Goal: Information Seeking & Learning: Learn about a topic

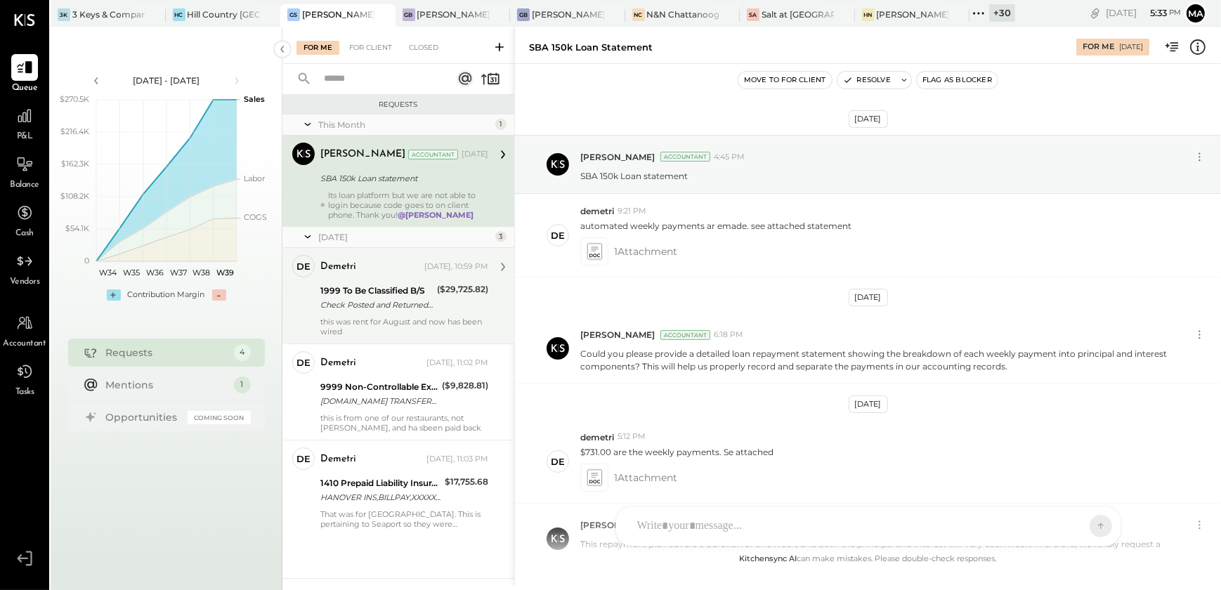
scroll to position [997, 0]
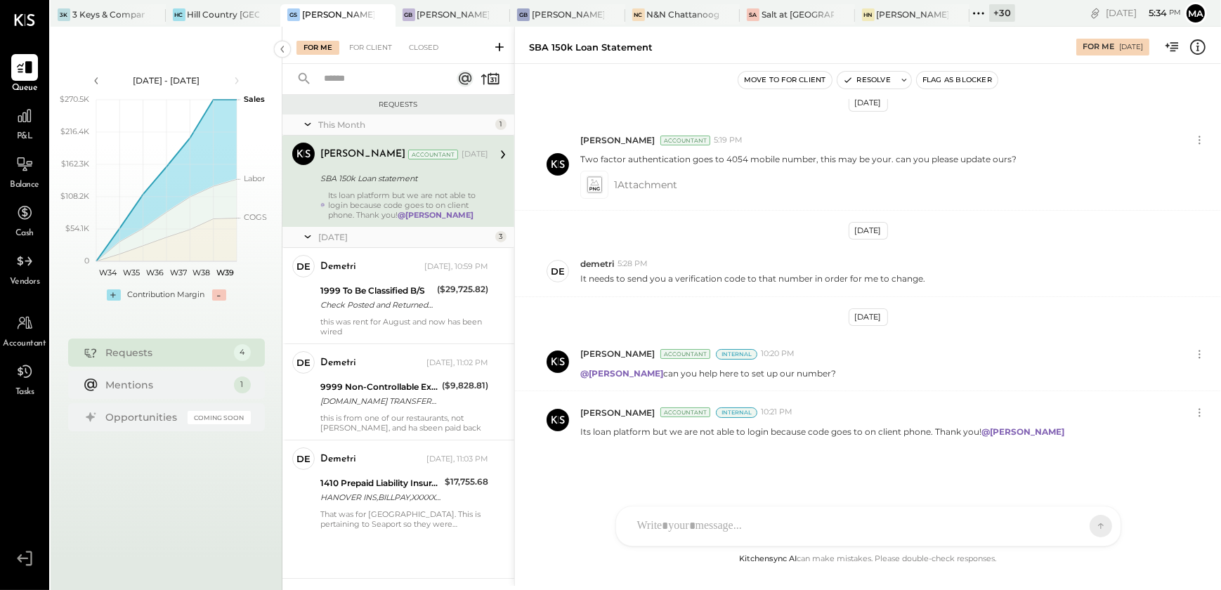
click at [987, 14] on icon at bounding box center [978, 13] width 18 height 18
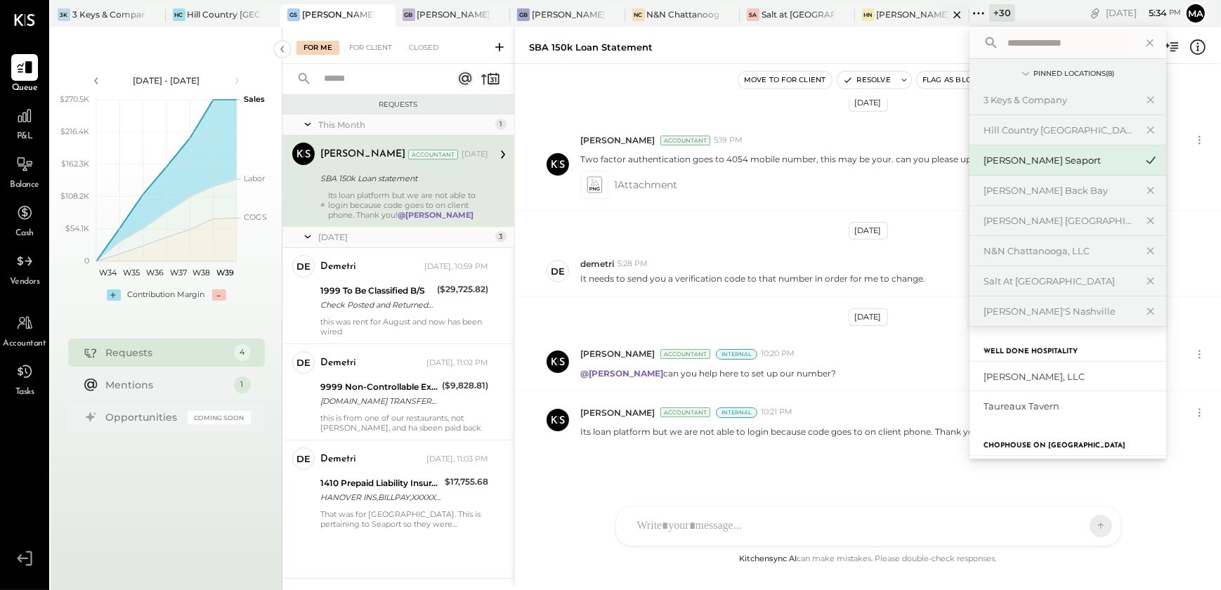
click at [884, 13] on div "[PERSON_NAME]'s Nashville" at bounding box center [912, 14] width 72 height 12
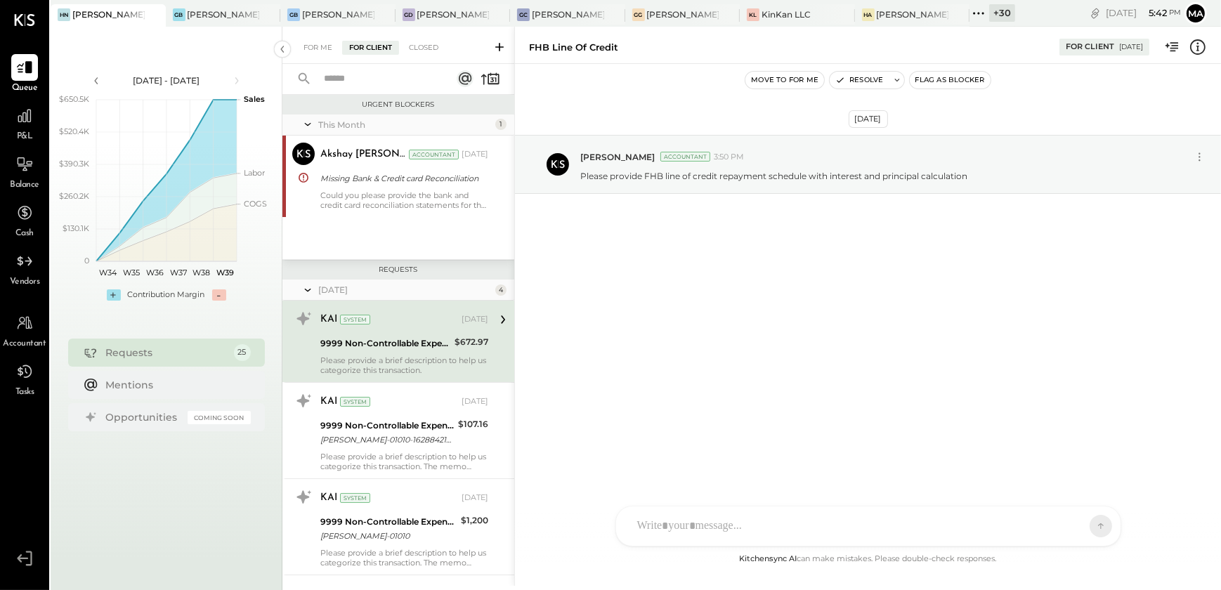
scroll to position [2026, 0]
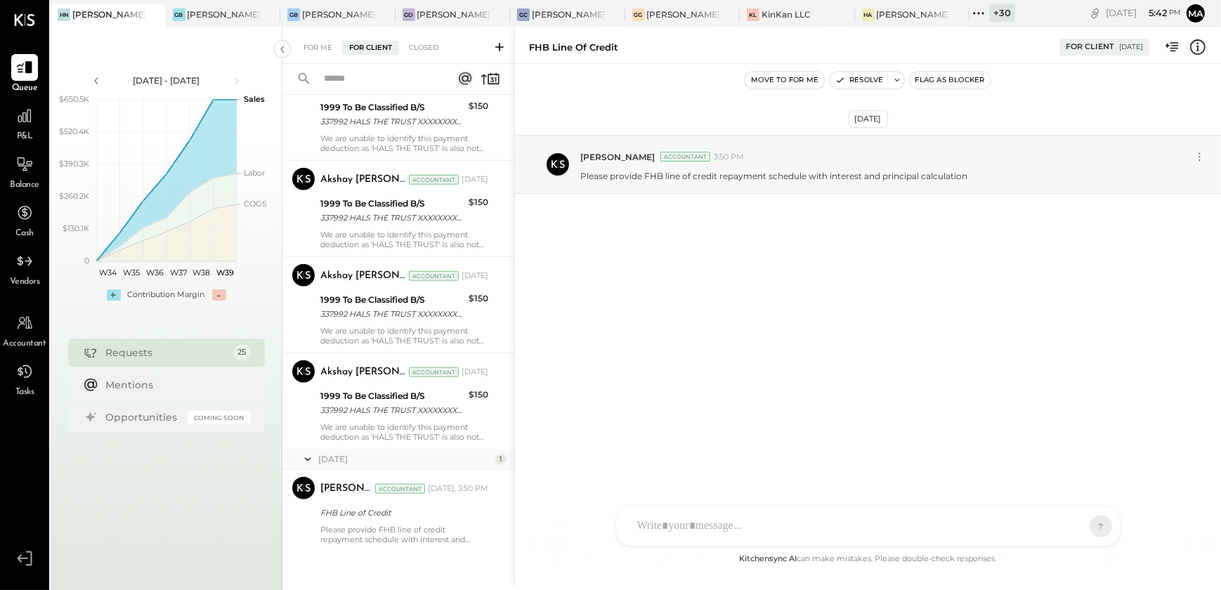
drag, startPoint x: 495, startPoint y: 48, endPoint x: 140, endPoint y: -65, distance: 372.0
click at [140, 0] on html "Queue P&L Balance Cash Vendors Accountant Tasks v 4.35.2 HN Hal's Nashville GB …" at bounding box center [610, 295] width 1221 height 590
click at [499, 45] on icon at bounding box center [499, 47] width 14 height 14
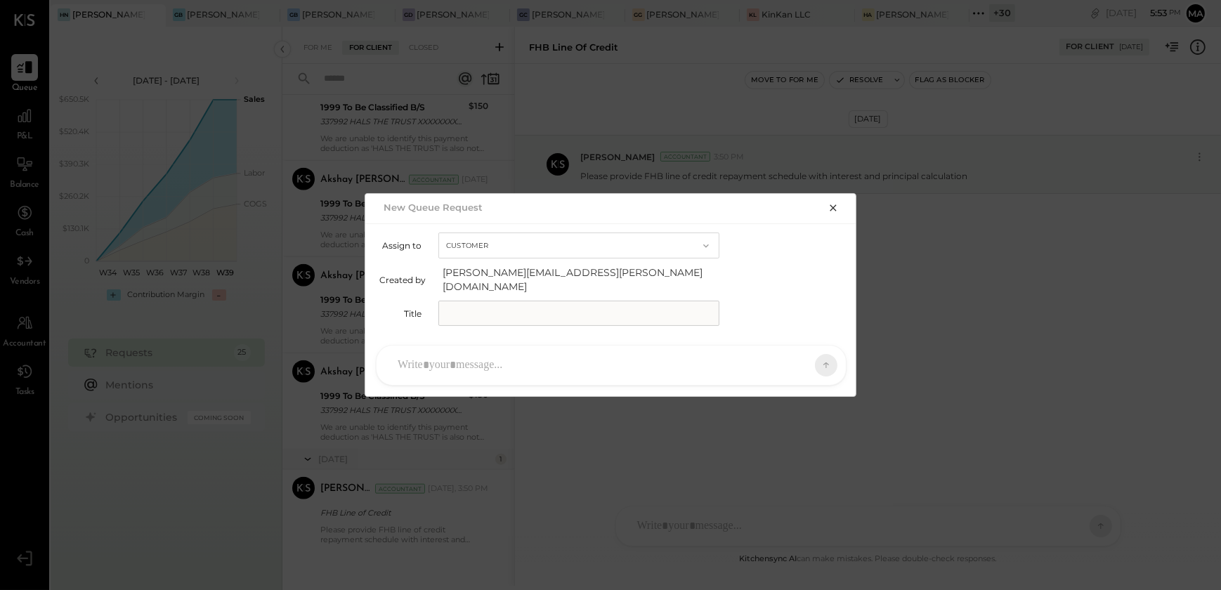
click at [457, 301] on input "text" at bounding box center [578, 313] width 281 height 25
type input "**********"
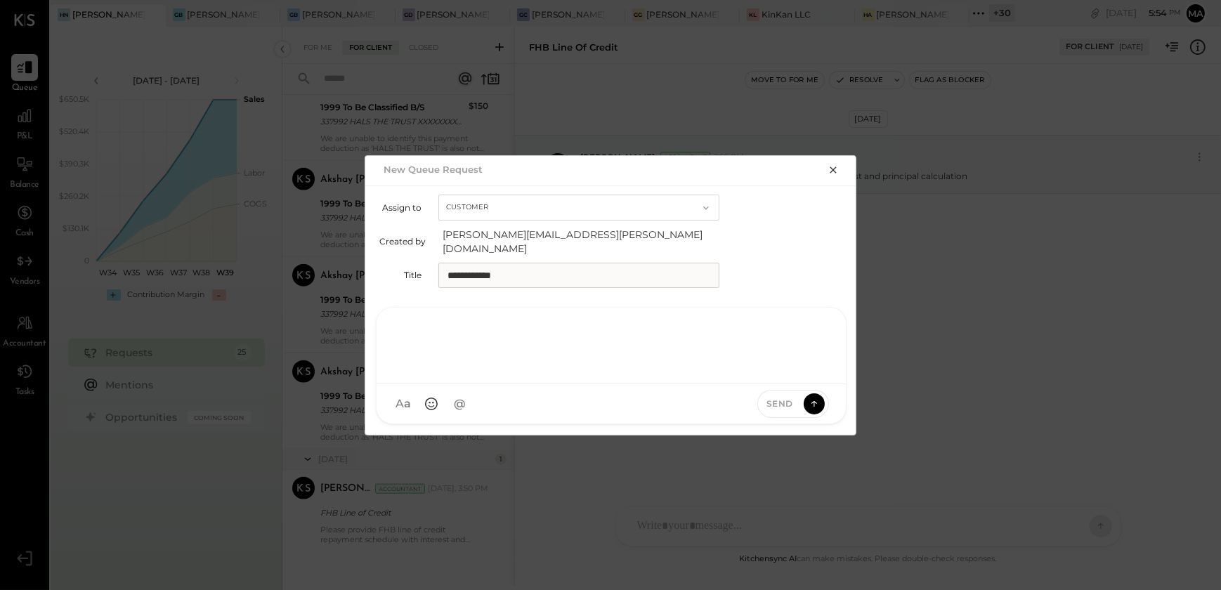
click at [465, 370] on div at bounding box center [610, 346] width 469 height 77
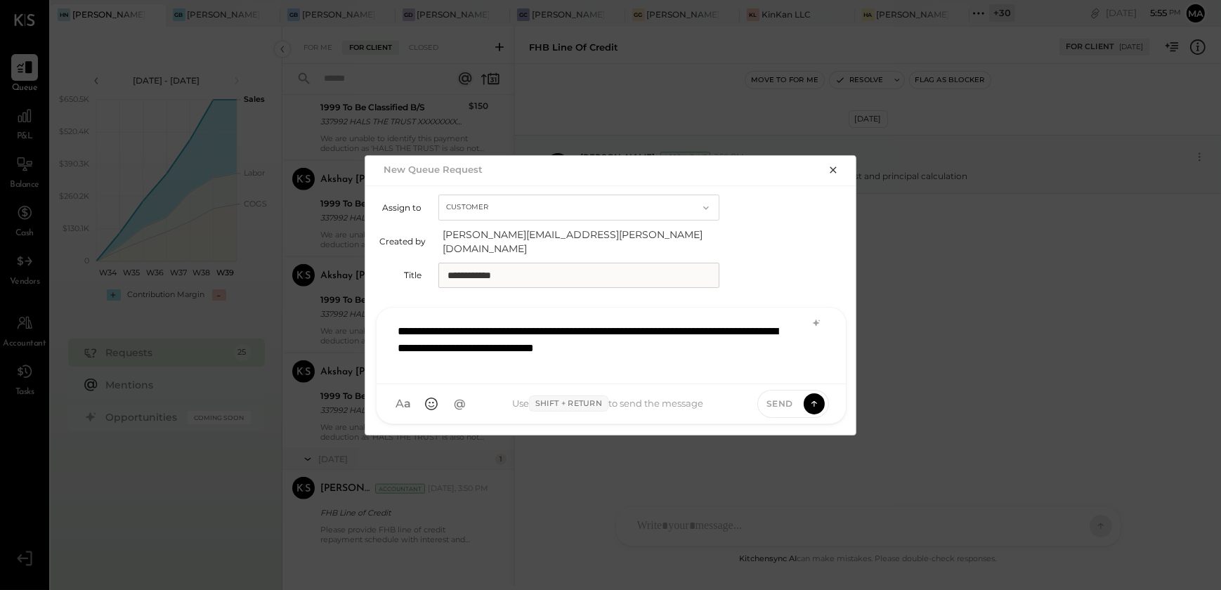
click at [523, 397] on div "Use Shift + Return to send the message" at bounding box center [607, 403] width 271 height 17
click at [456, 400] on span "@" at bounding box center [459, 403] width 13 height 15
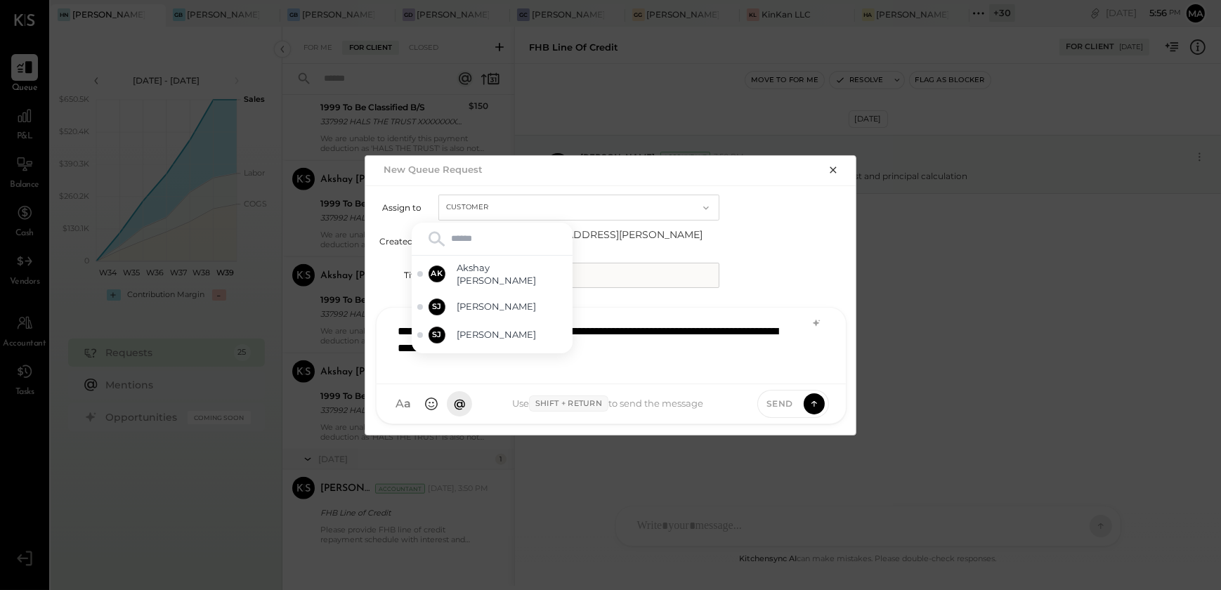
click at [520, 405] on div "A a @ Use Shift + Return to send the message Send" at bounding box center [610, 403] width 469 height 39
click at [685, 350] on div "**********" at bounding box center [610, 344] width 441 height 56
click at [706, 332] on div "**********" at bounding box center [610, 344] width 441 height 56
click at [641, 395] on div "Use Shift + Return to send the message" at bounding box center [607, 403] width 271 height 17
click at [523, 399] on div "Use Shift + Return to send the message" at bounding box center [607, 403] width 271 height 17
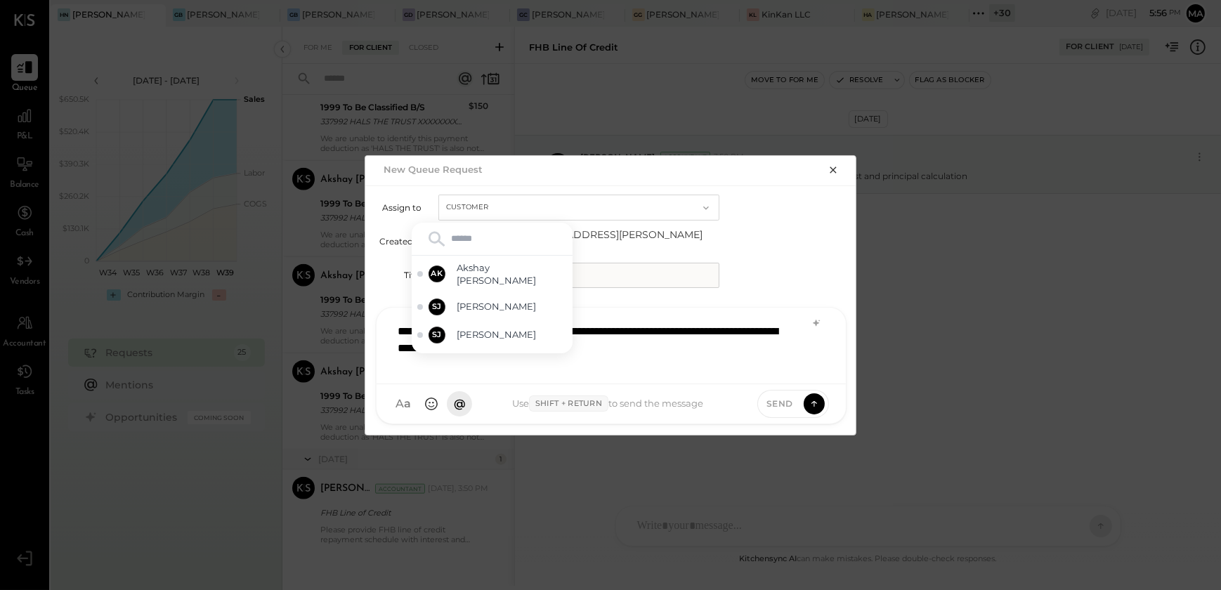
click at [732, 326] on div "**********" at bounding box center [610, 344] width 441 height 56
click at [643, 329] on div "**********" at bounding box center [610, 344] width 441 height 56
click at [596, 328] on div "**********" at bounding box center [610, 344] width 441 height 56
click at [794, 397] on div "Send" at bounding box center [780, 403] width 45 height 12
click at [818, 400] on icon at bounding box center [814, 403] width 13 height 14
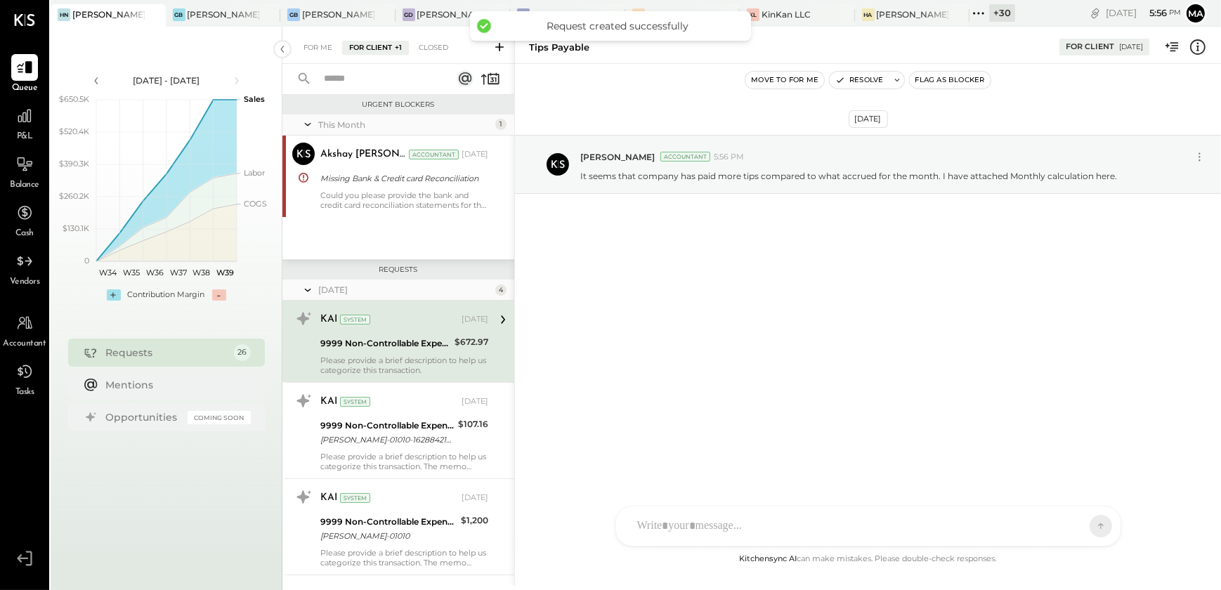
scroll to position [2108, 0]
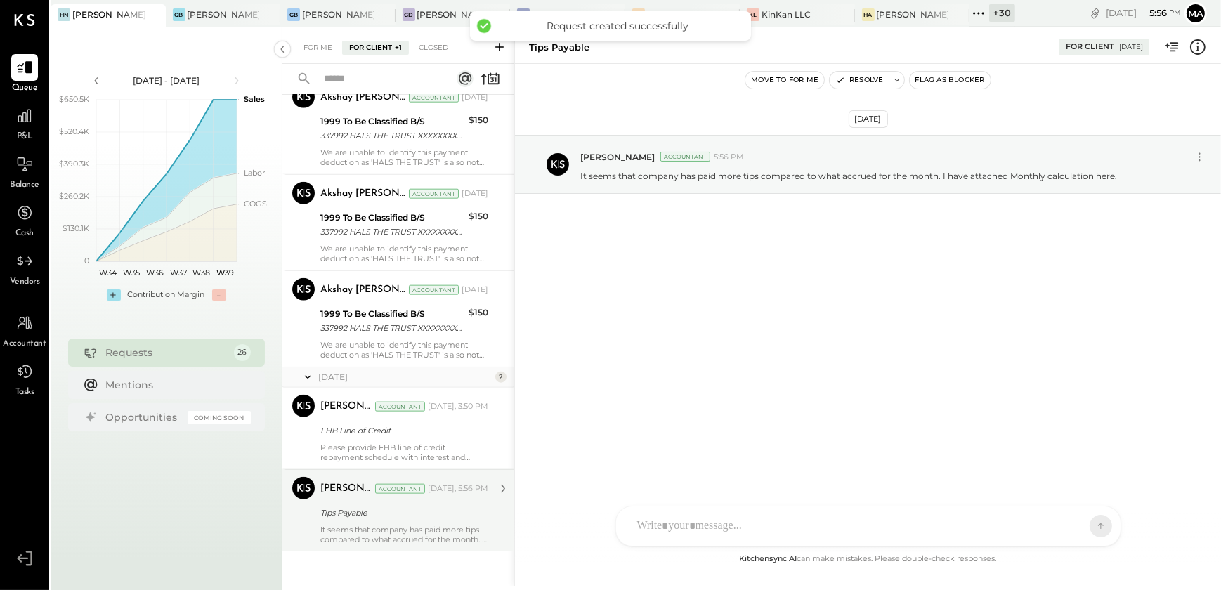
click at [384, 517] on div "Tips Payable" at bounding box center [402, 513] width 164 height 14
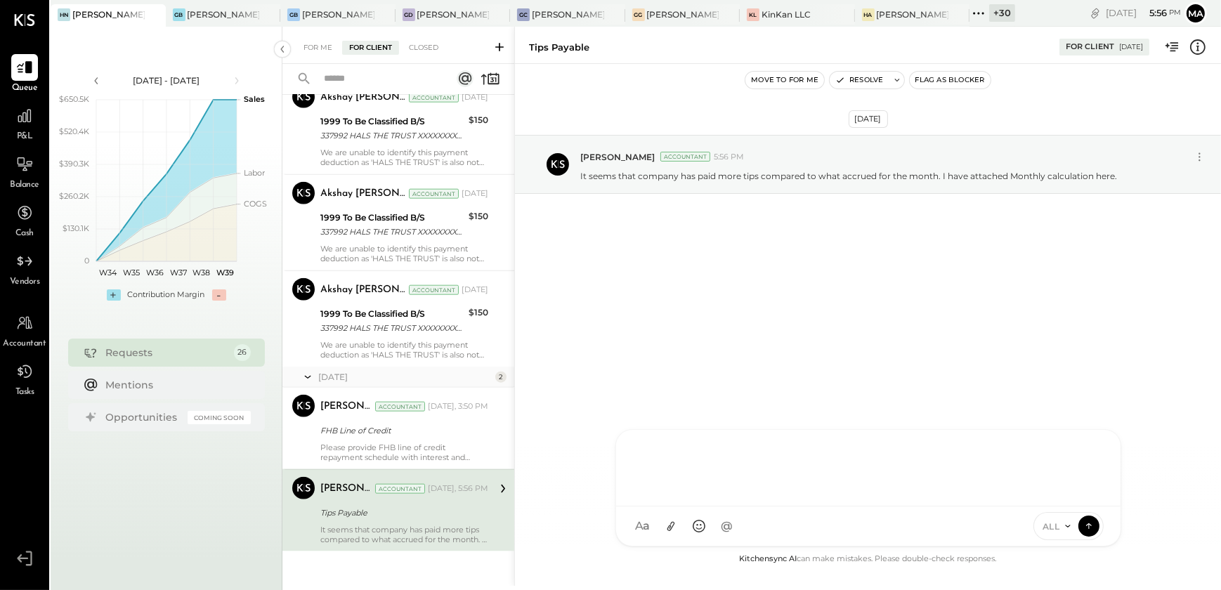
click at [690, 522] on div "AK Akshay koshti SJ Samuel Jimenez SJ Samantha Janco MG Margi Gandhi HN Hal Now…" at bounding box center [868, 487] width 506 height 117
click at [665, 529] on icon at bounding box center [670, 526] width 15 height 15
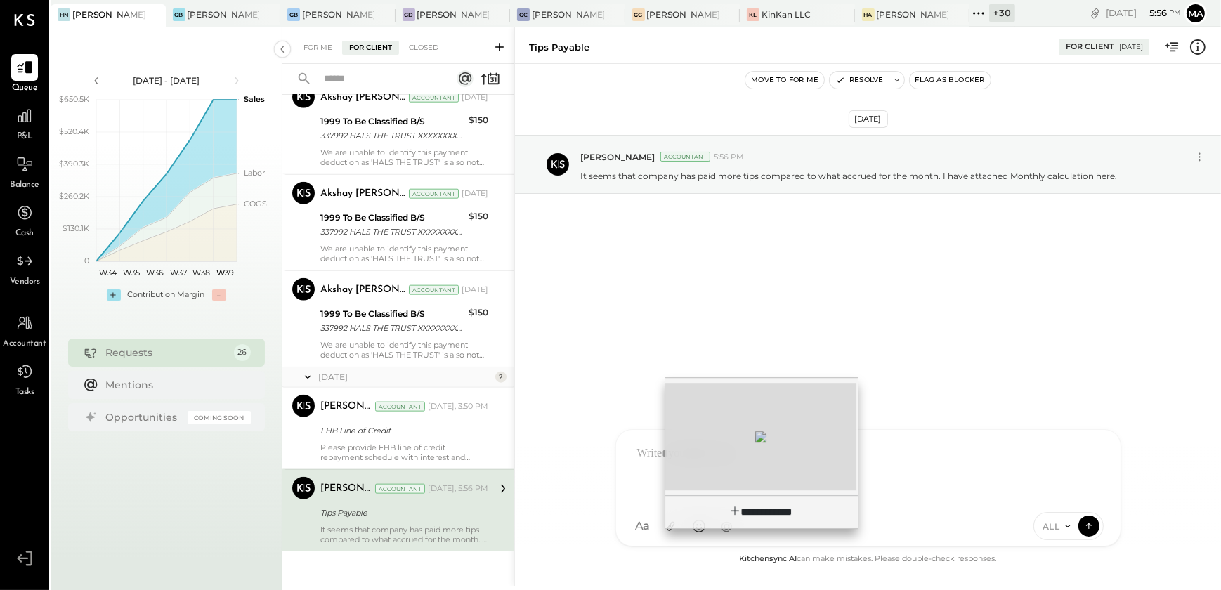
click at [765, 475] on div at bounding box center [760, 436] width 191 height 107
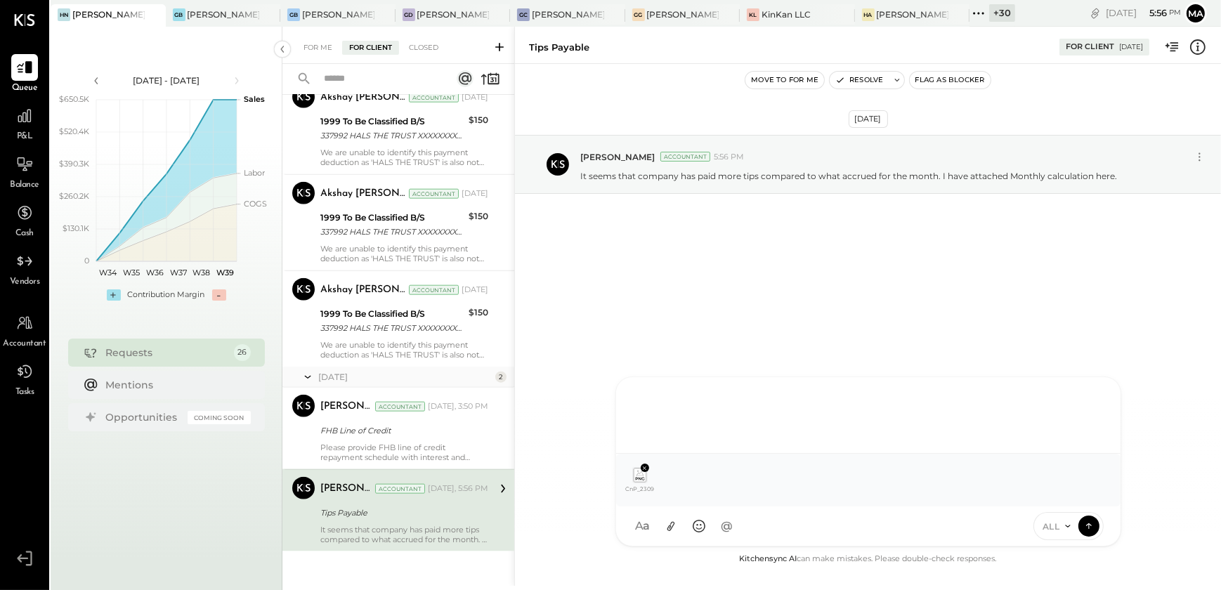
click at [644, 413] on div at bounding box center [868, 414] width 476 height 56
click at [1082, 523] on icon at bounding box center [1088, 525] width 13 height 14
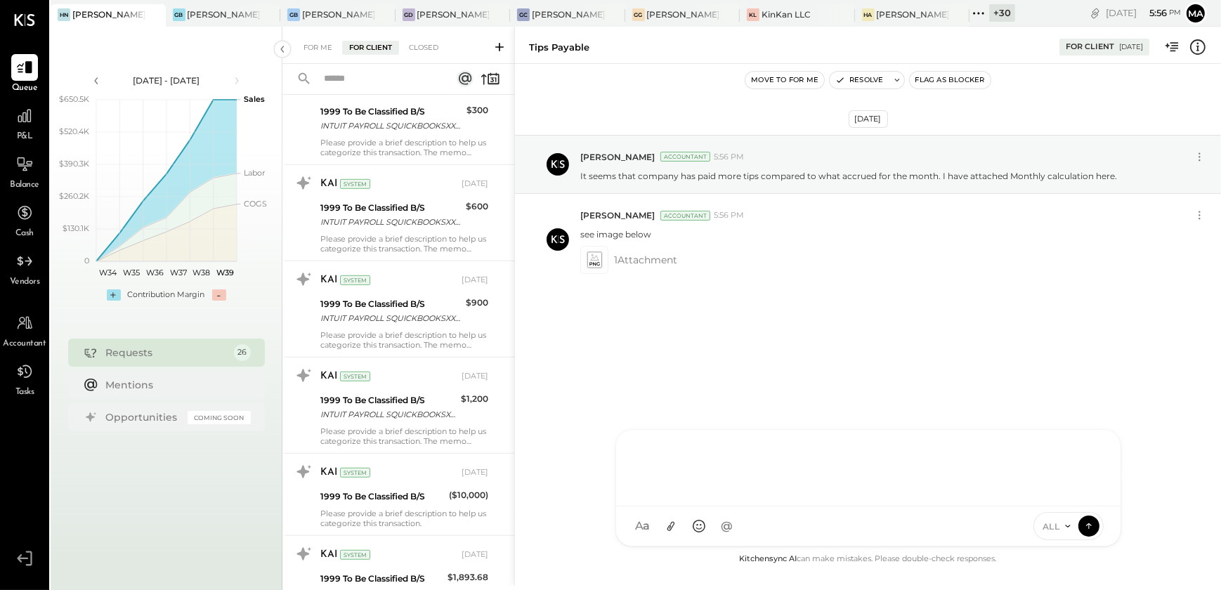
scroll to position [1148, 0]
click at [15, 126] on div at bounding box center [24, 116] width 27 height 27
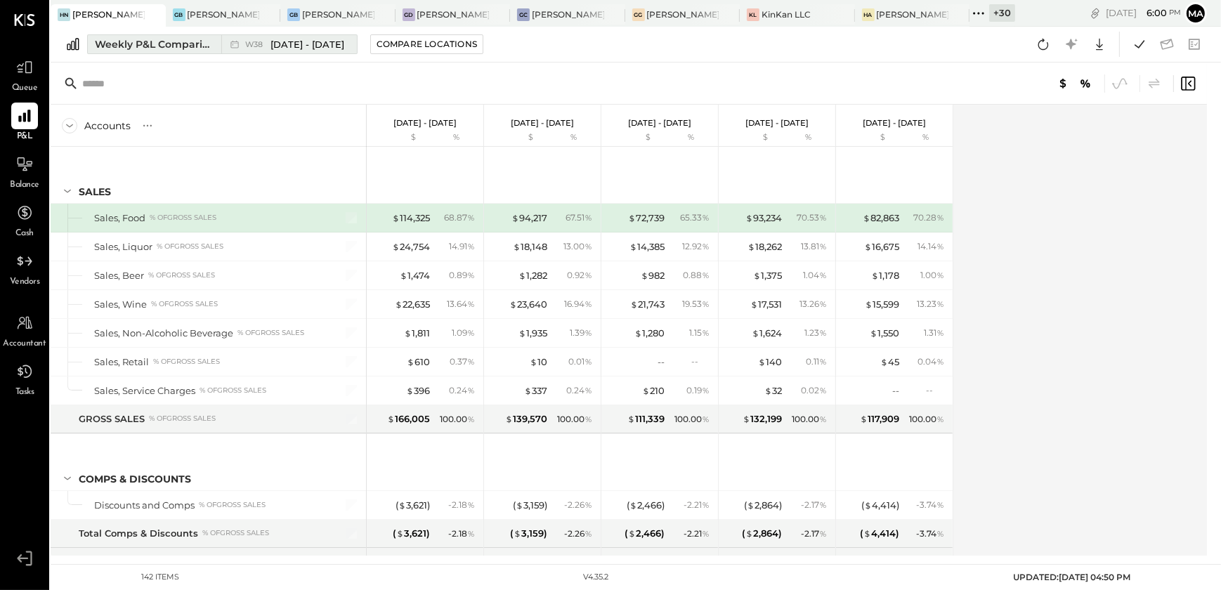
click at [146, 46] on div "Weekly P&L Comparison" at bounding box center [154, 44] width 118 height 14
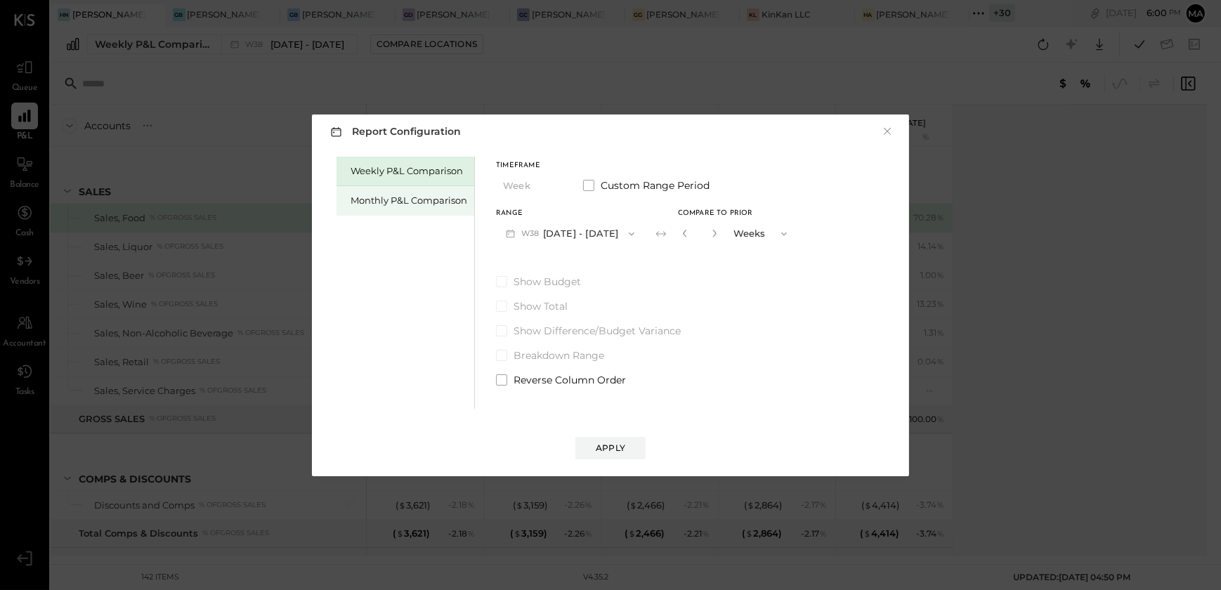
click at [379, 195] on div "Monthly P&L Comparison" at bounding box center [408, 200] width 117 height 13
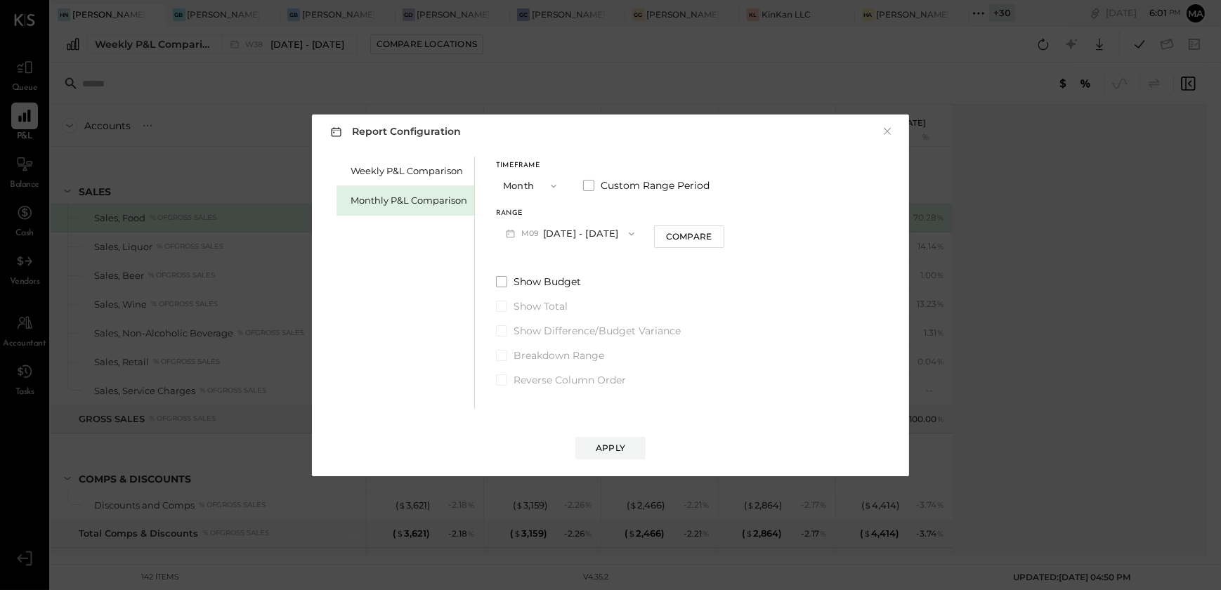
click at [597, 228] on button "M09 Sep 1 - 30, 2025" at bounding box center [570, 234] width 148 height 26
click at [583, 316] on div "M06 Jun 1 - 30, 2025" at bounding box center [577, 324] width 160 height 29
click at [629, 449] on button "Apply" at bounding box center [610, 448] width 70 height 22
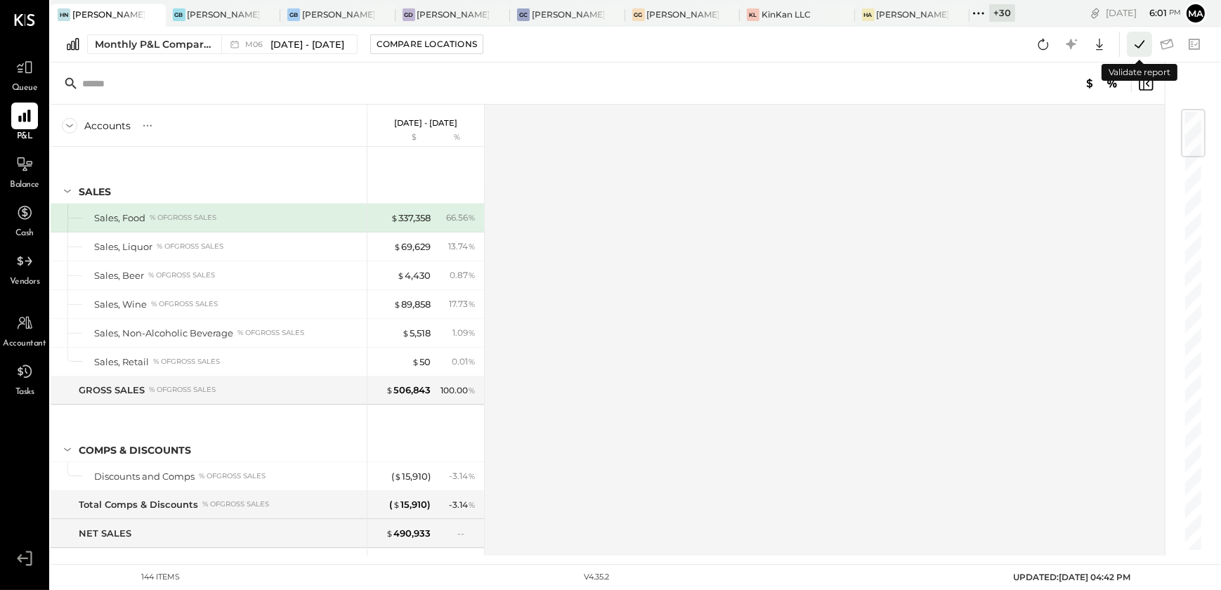
click at [1126, 41] on button at bounding box center [1138, 44] width 25 height 25
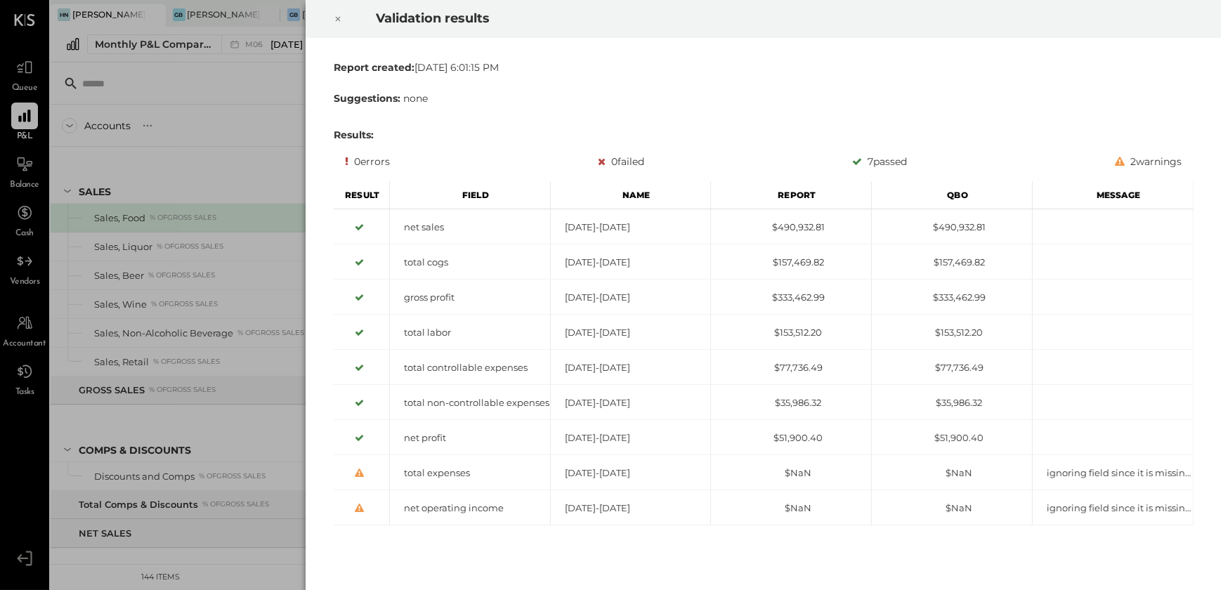
click at [337, 18] on icon at bounding box center [338, 19] width 8 height 17
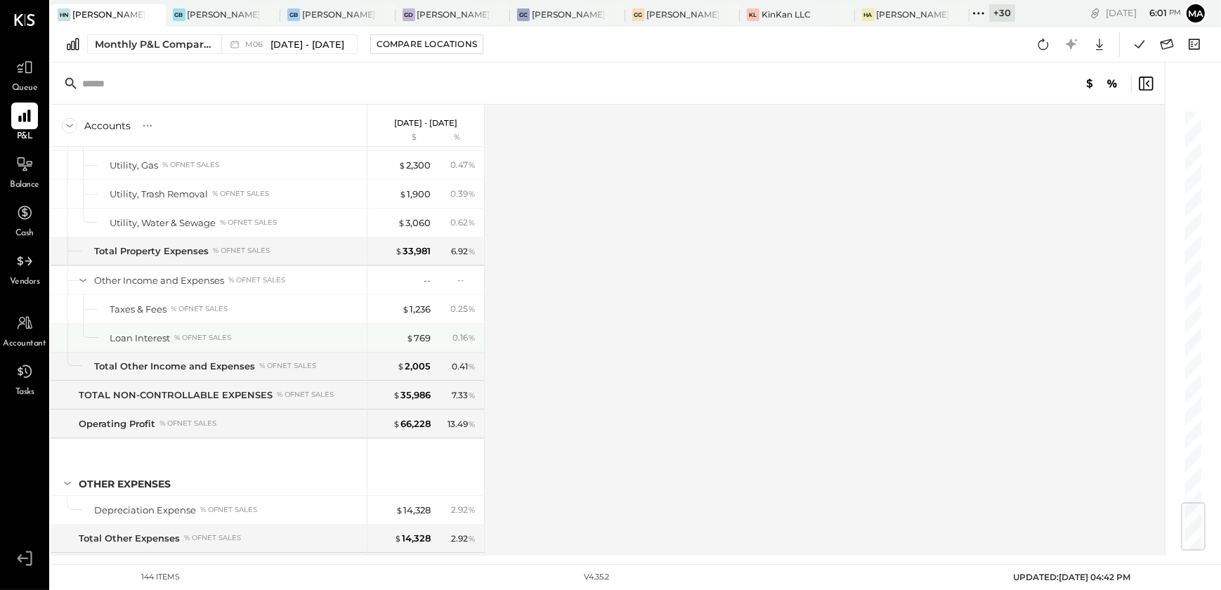
scroll to position [3327, 0]
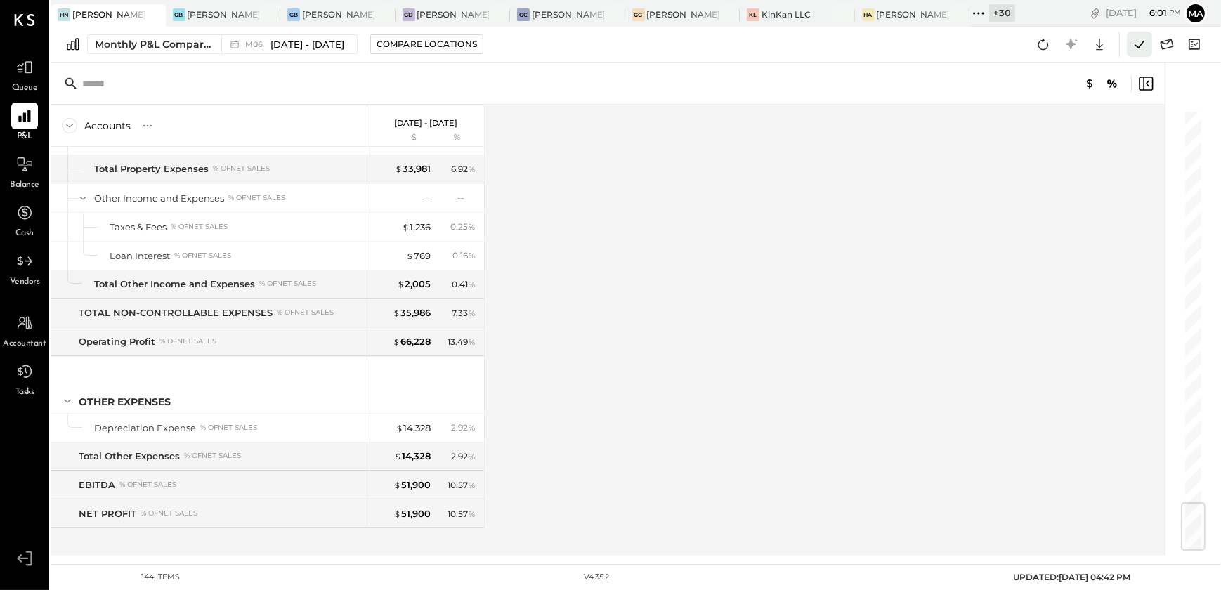
click at [1142, 53] on button at bounding box center [1138, 44] width 25 height 25
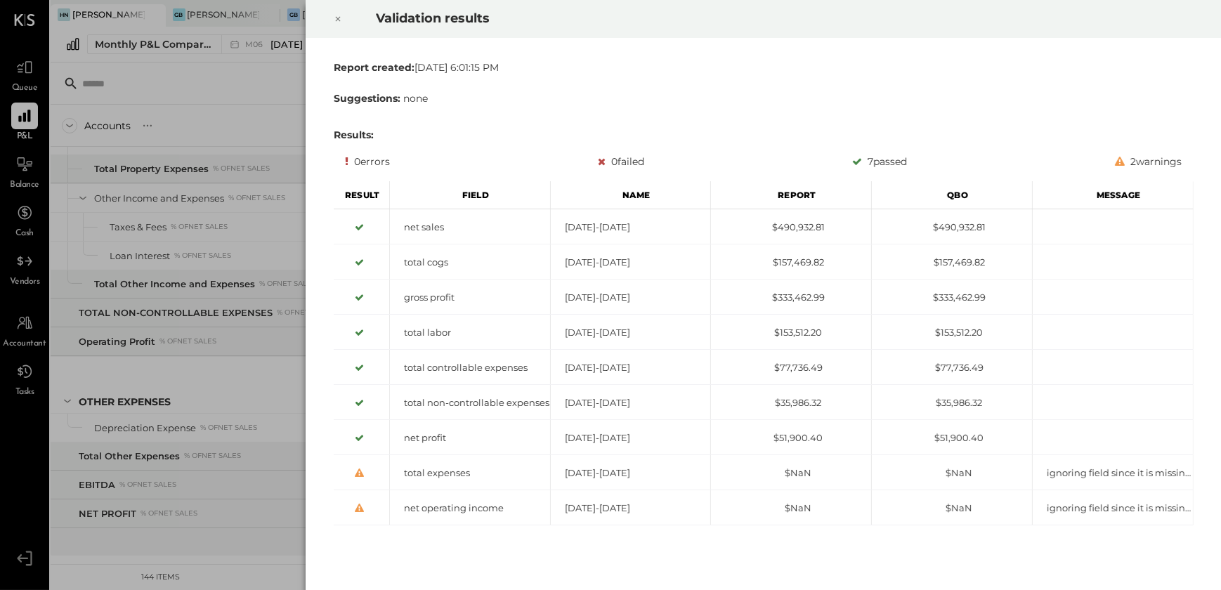
click at [334, 25] on icon at bounding box center [338, 19] width 8 height 17
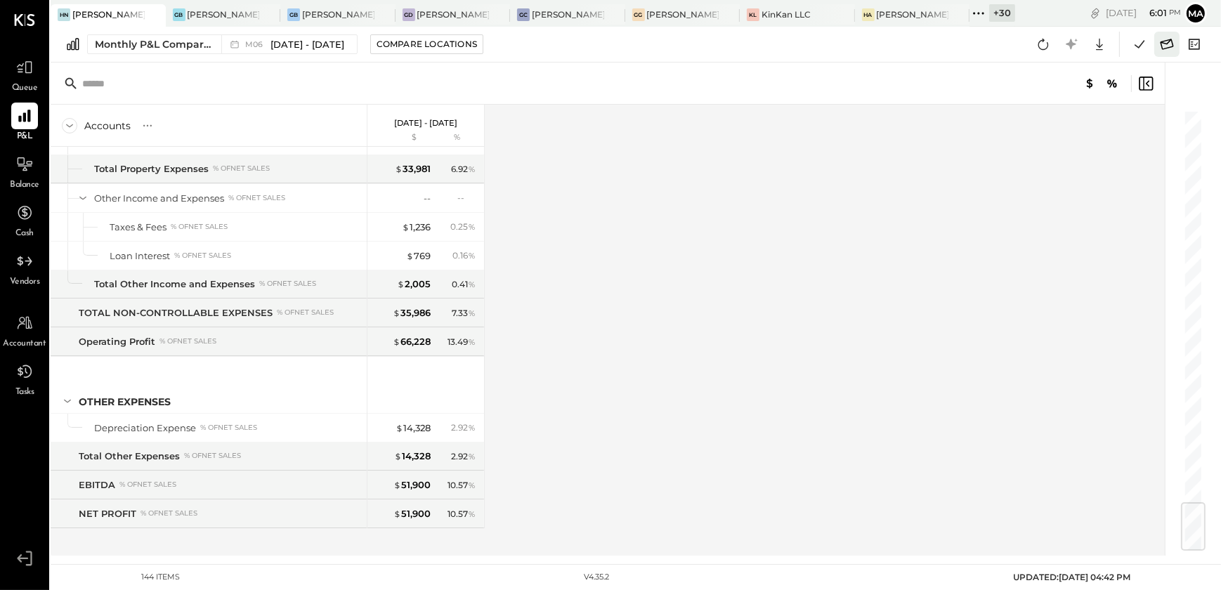
click at [1165, 44] on icon at bounding box center [1166, 44] width 13 height 11
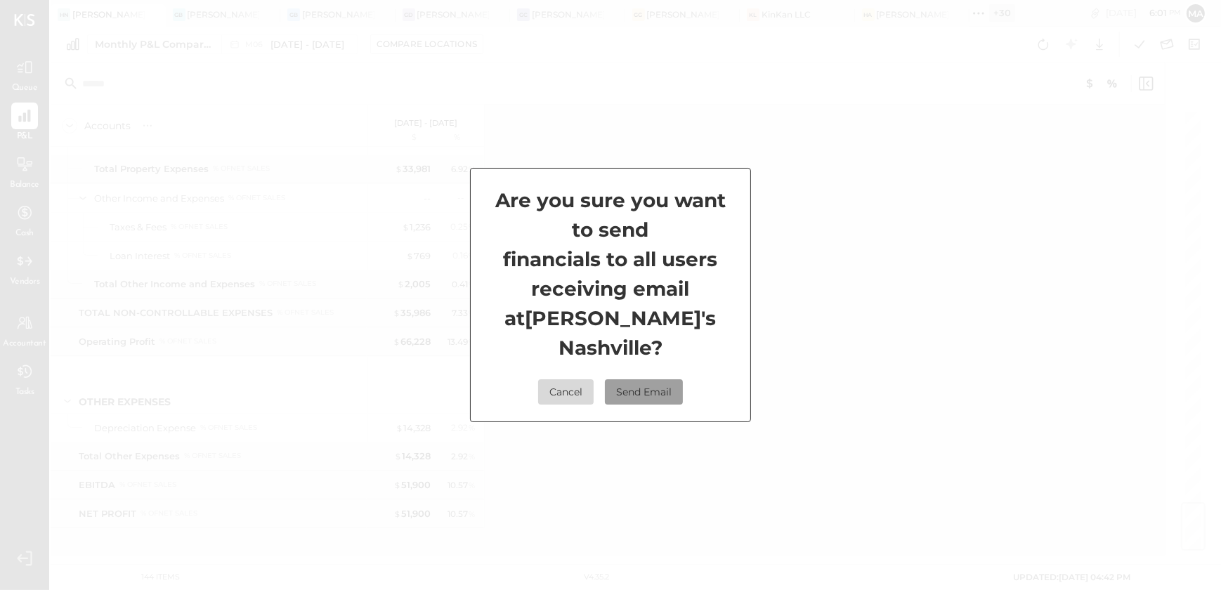
click at [635, 379] on button "Send Email" at bounding box center [644, 391] width 78 height 25
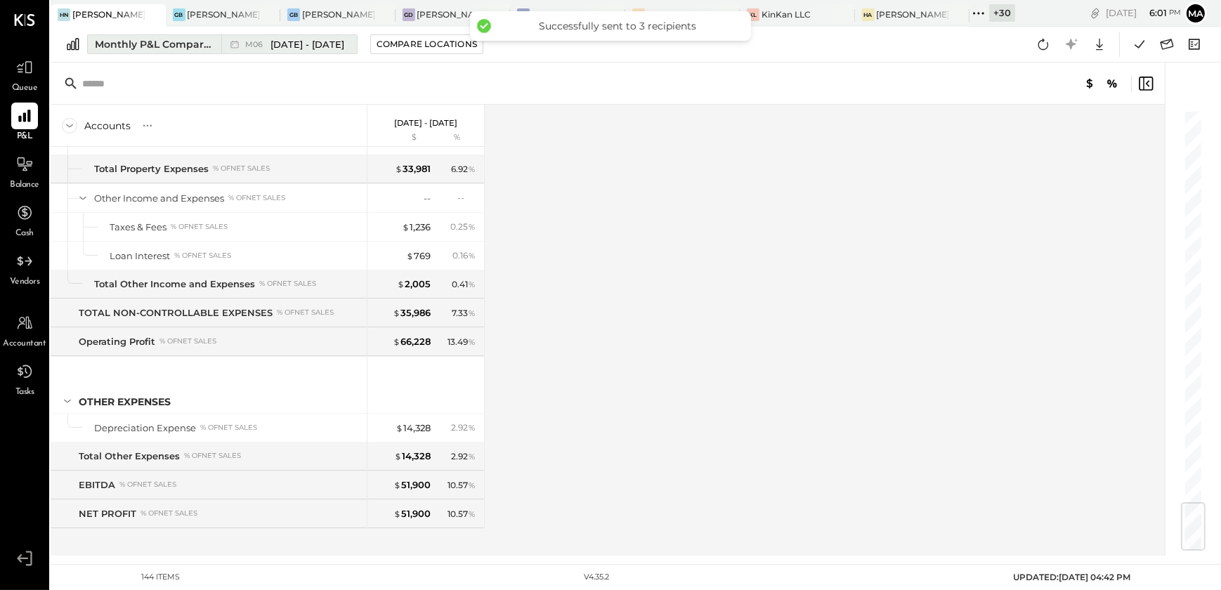
click at [275, 43] on span "Jun 1 - 30, 2025" at bounding box center [307, 44] width 74 height 13
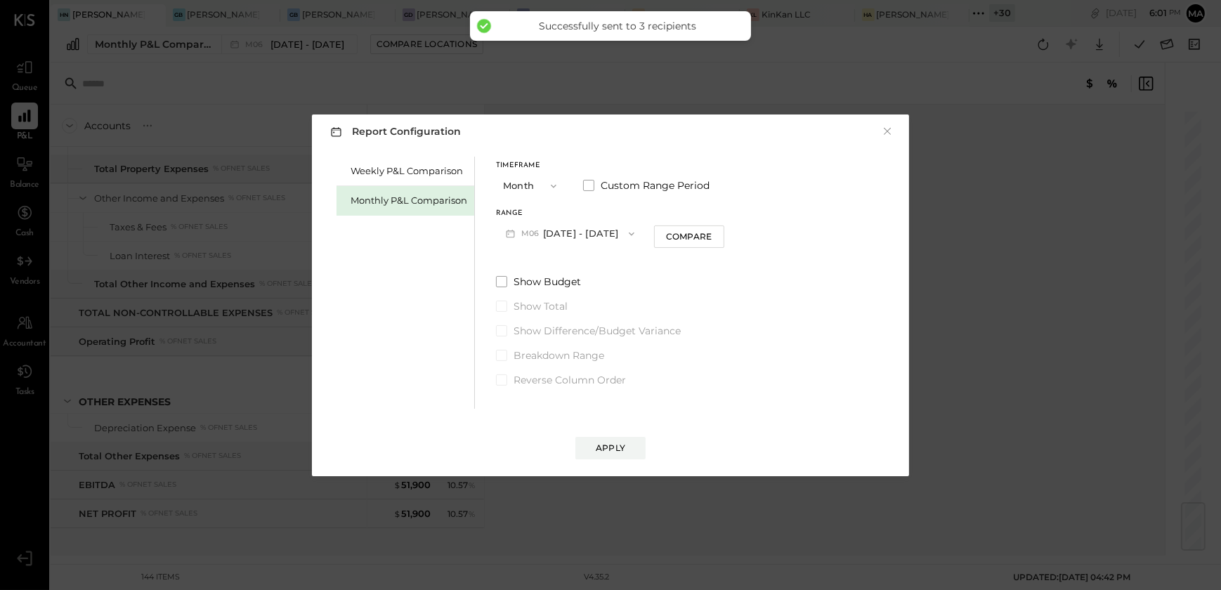
click at [549, 235] on button "M06 Jun 1 - 30, 2025" at bounding box center [570, 234] width 148 height 26
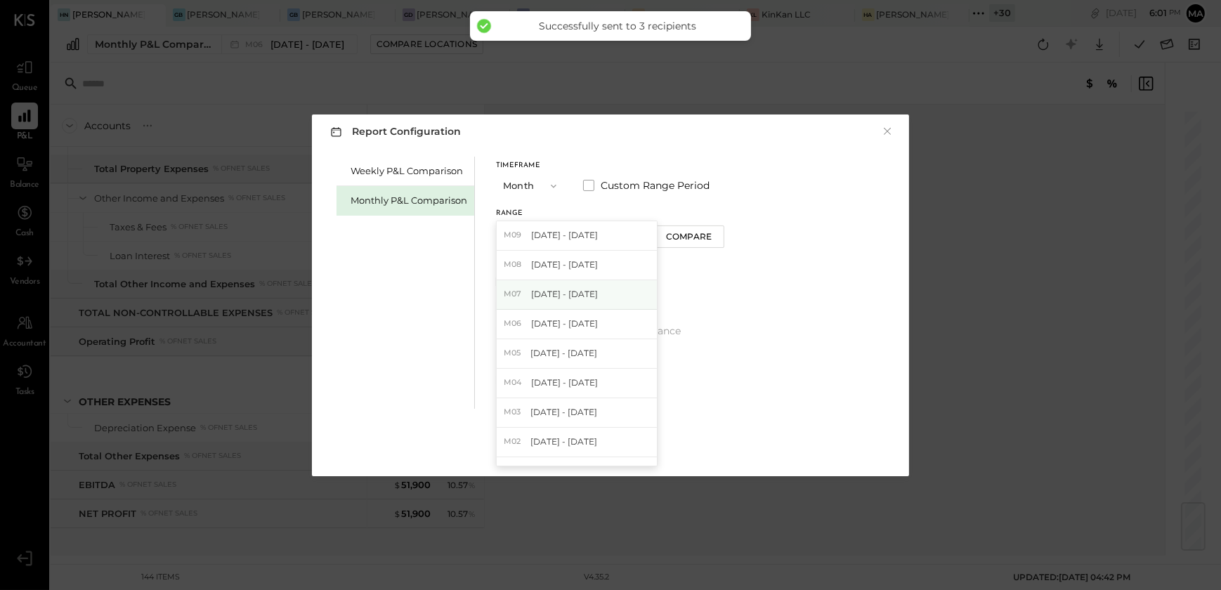
click at [577, 300] on span "Jul 1 - 31, 2025" at bounding box center [564, 294] width 67 height 12
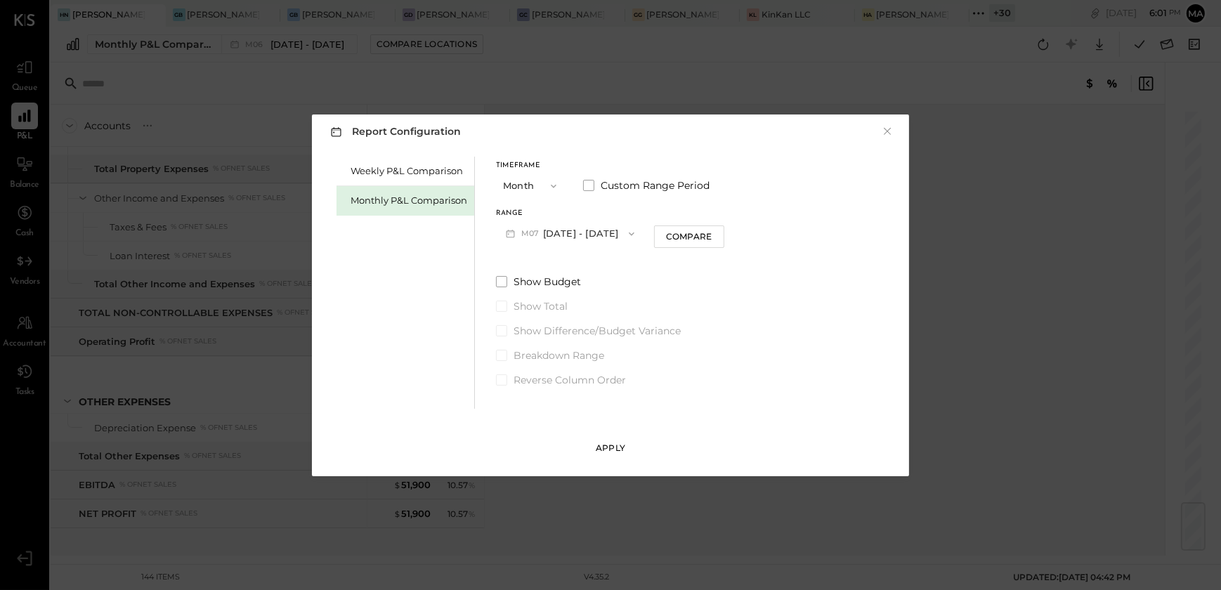
click at [622, 454] on button "Apply" at bounding box center [610, 448] width 70 height 22
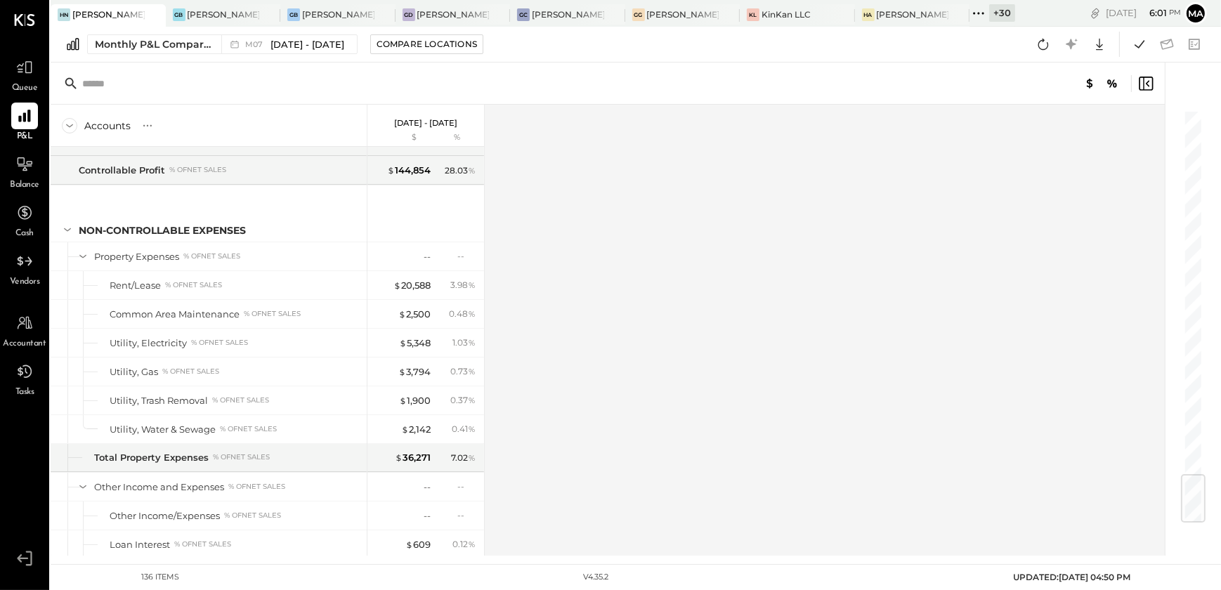
scroll to position [3097, 0]
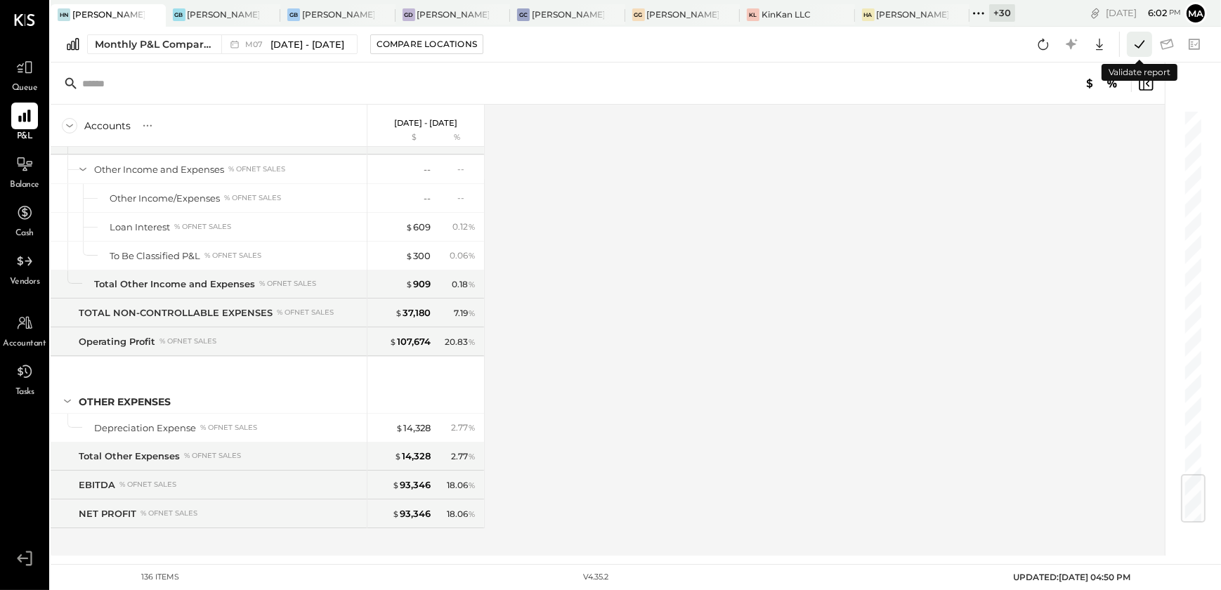
click at [1134, 44] on icon at bounding box center [1139, 44] width 10 height 8
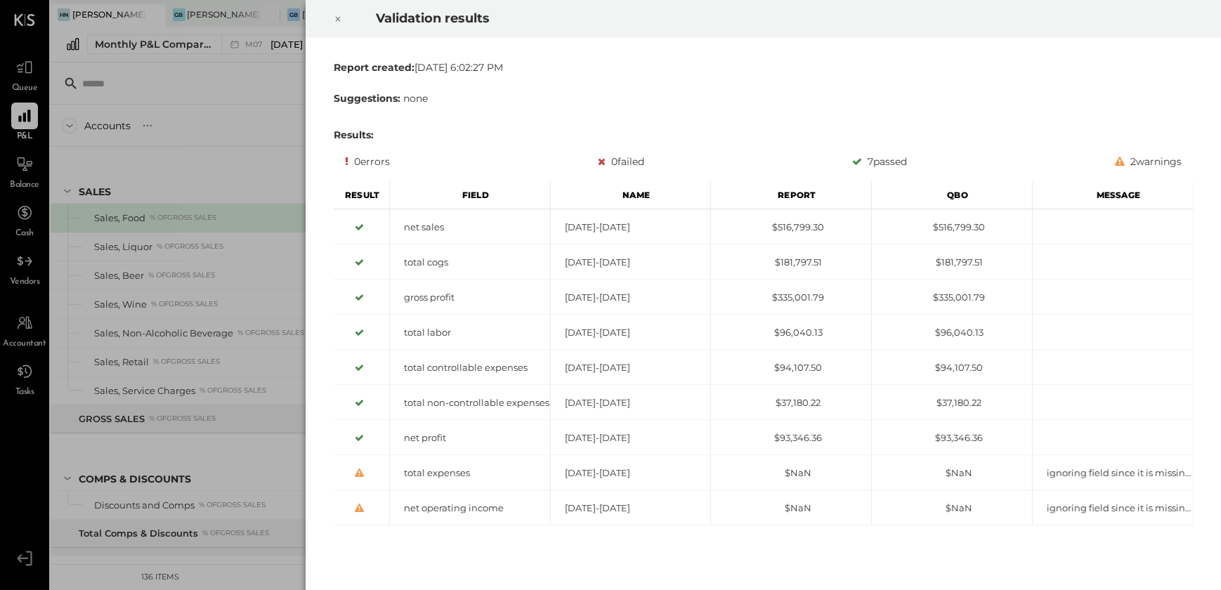
click at [339, 19] on icon at bounding box center [338, 19] width 8 height 17
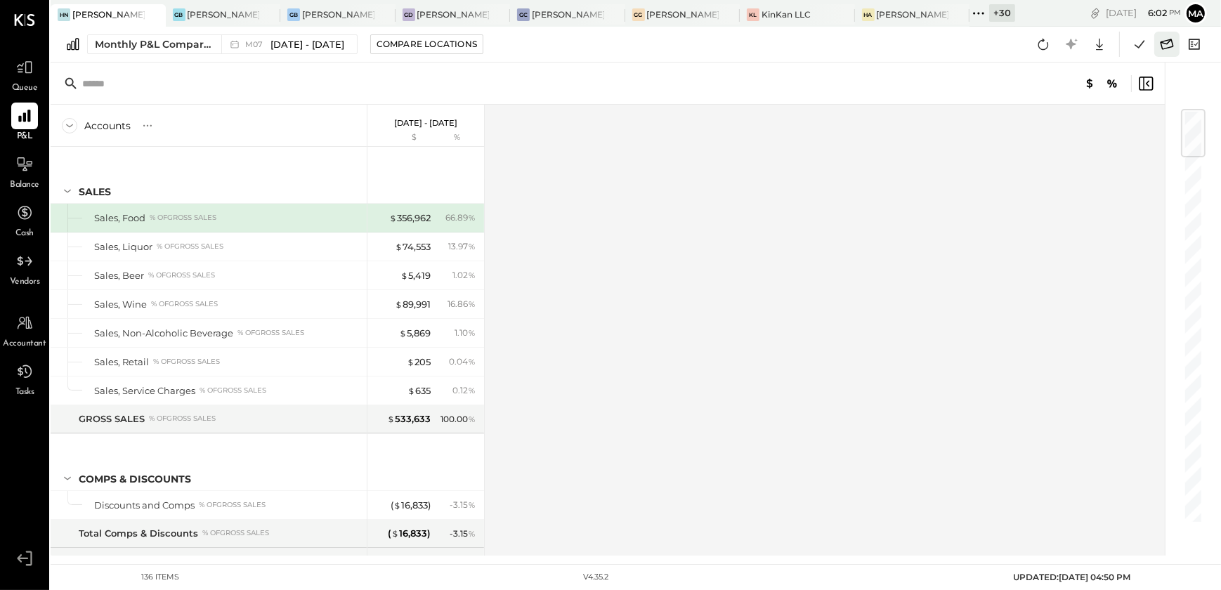
click at [1171, 49] on icon at bounding box center [1166, 44] width 18 height 18
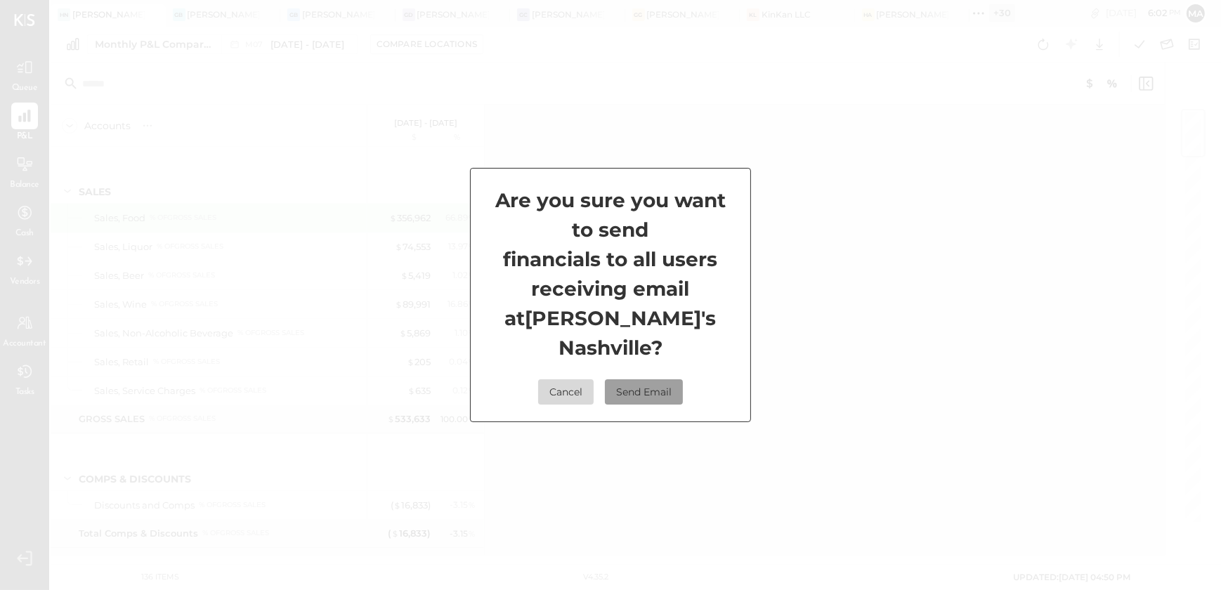
click at [646, 379] on button "Send Email" at bounding box center [644, 391] width 78 height 25
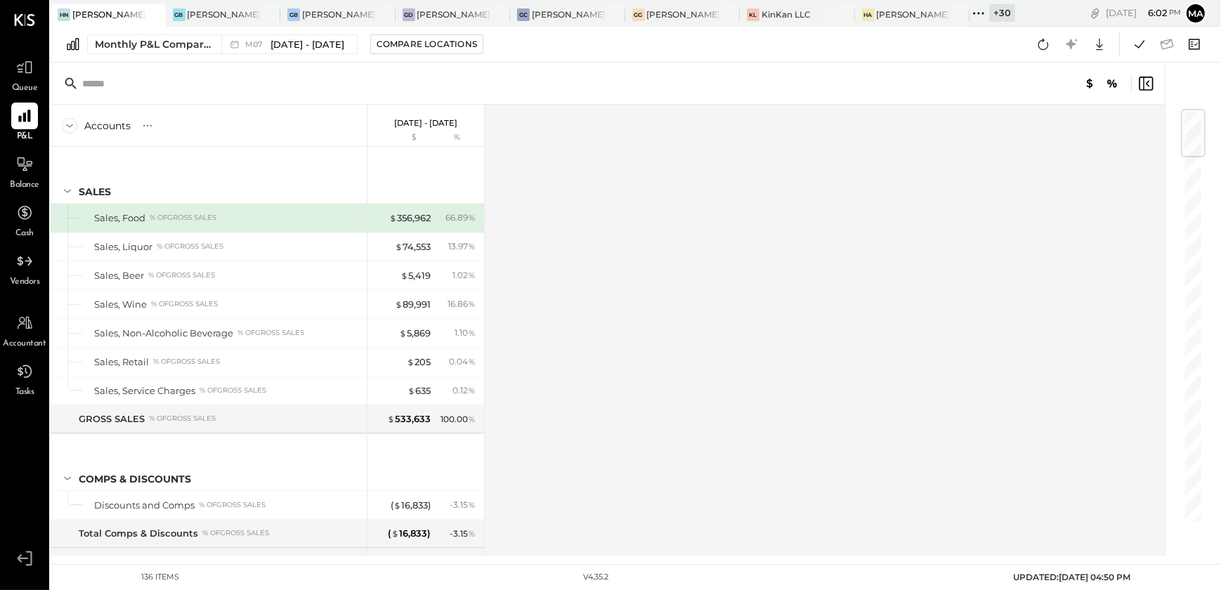
click at [590, 355] on div "Accounts S % GL Jul 1 - 31, 2025 $ % SALES Sales, Food % of GROSS SALES Sales, …" at bounding box center [609, 330] width 1116 height 451
click at [278, 39] on span "Jul 1 - 31, 2025" at bounding box center [307, 44] width 74 height 13
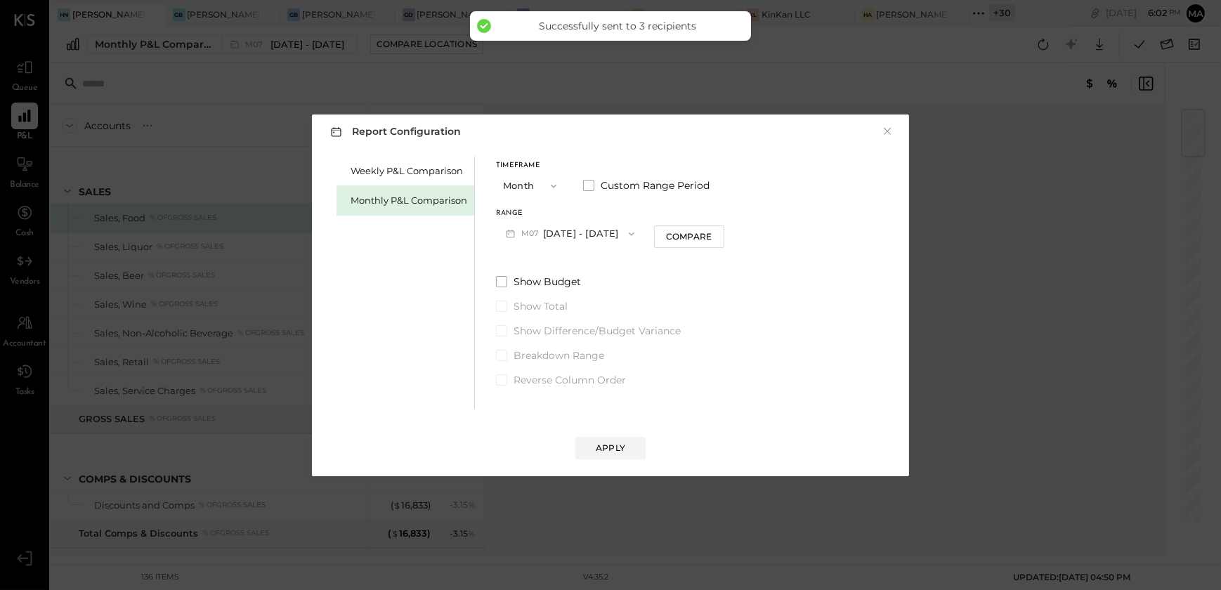
click at [580, 244] on button "M07 Jul 1 - 31, 2025" at bounding box center [570, 234] width 148 height 26
click at [582, 266] on span "Aug 1 - 31, 2025" at bounding box center [564, 264] width 67 height 12
click at [620, 438] on button "Apply" at bounding box center [610, 448] width 70 height 22
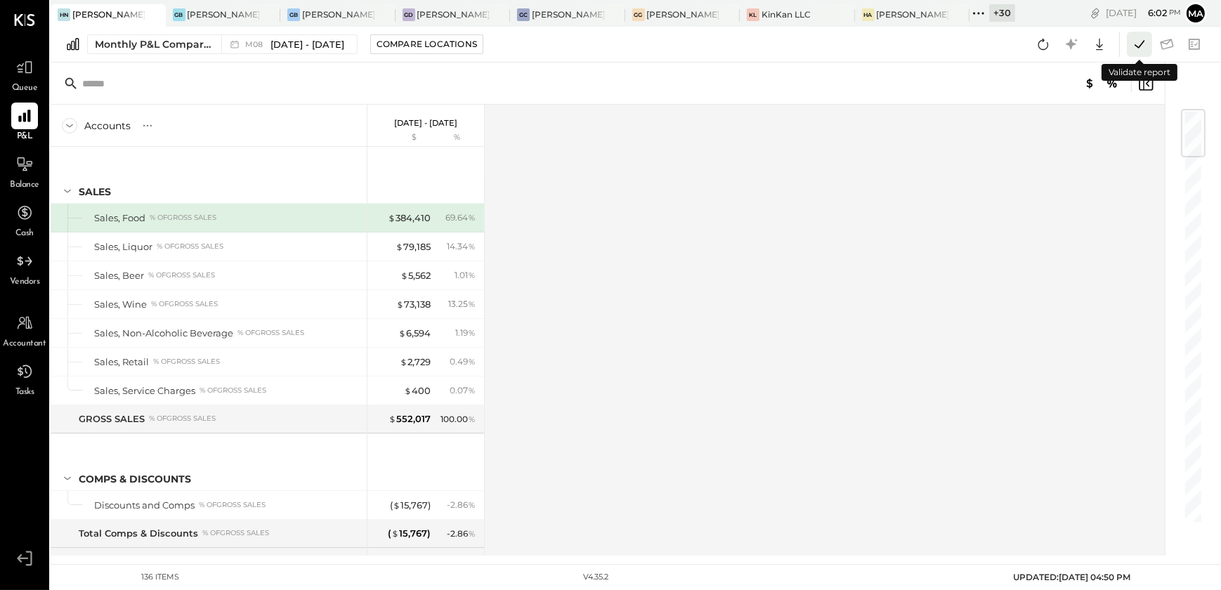
click at [1140, 36] on icon at bounding box center [1139, 44] width 18 height 18
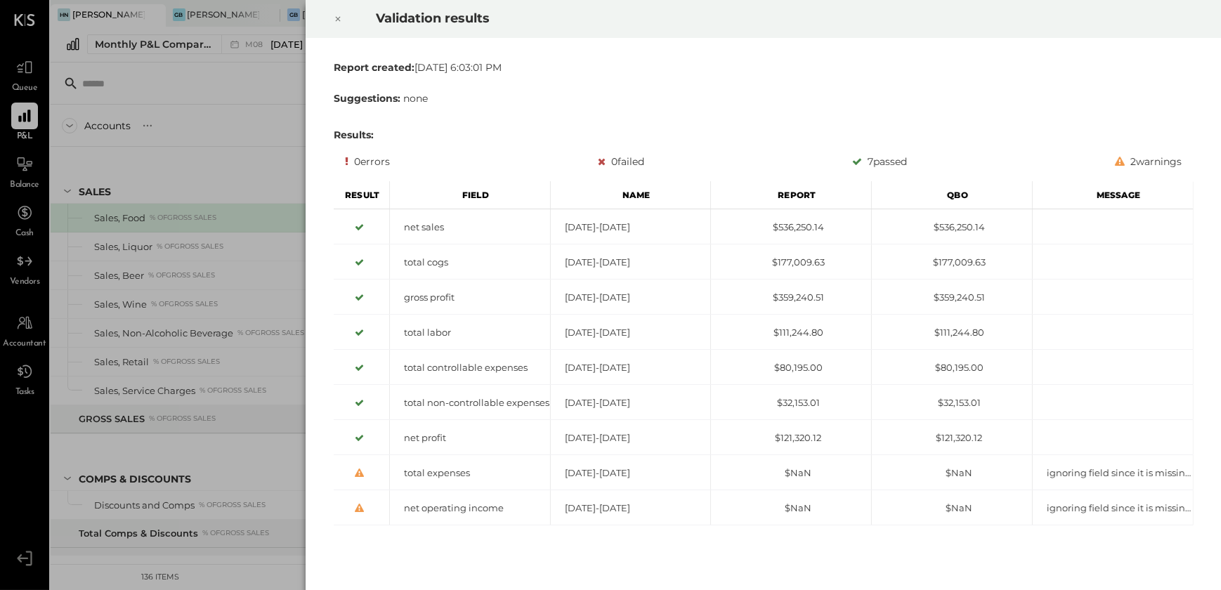
click at [336, 20] on icon at bounding box center [338, 19] width 8 height 17
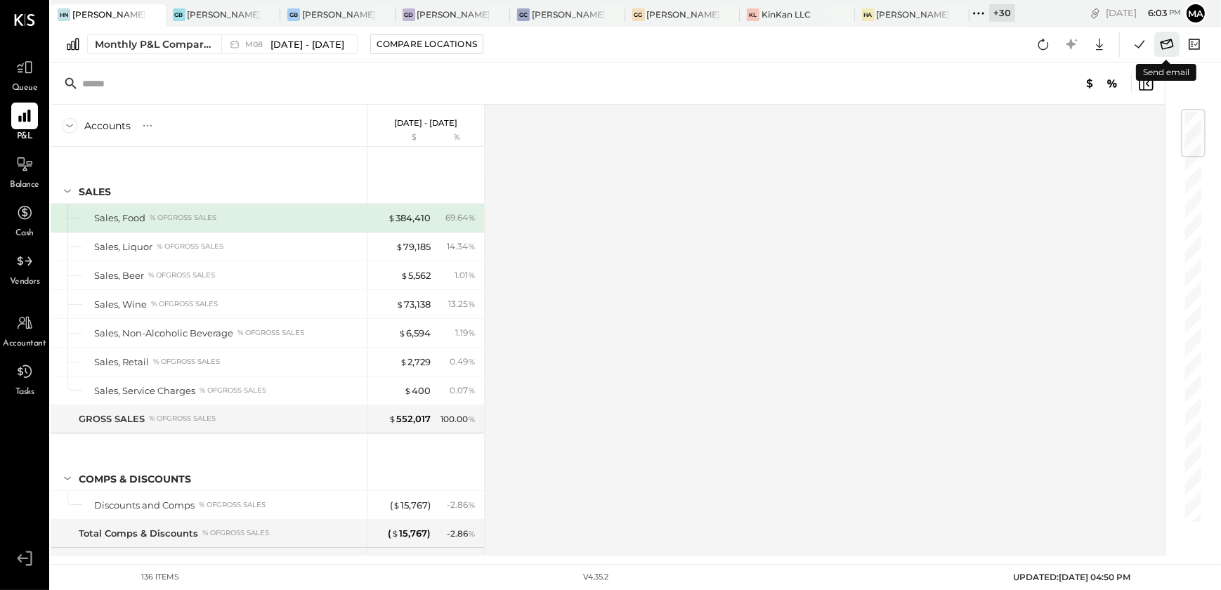
click at [1168, 45] on icon at bounding box center [1166, 44] width 18 height 18
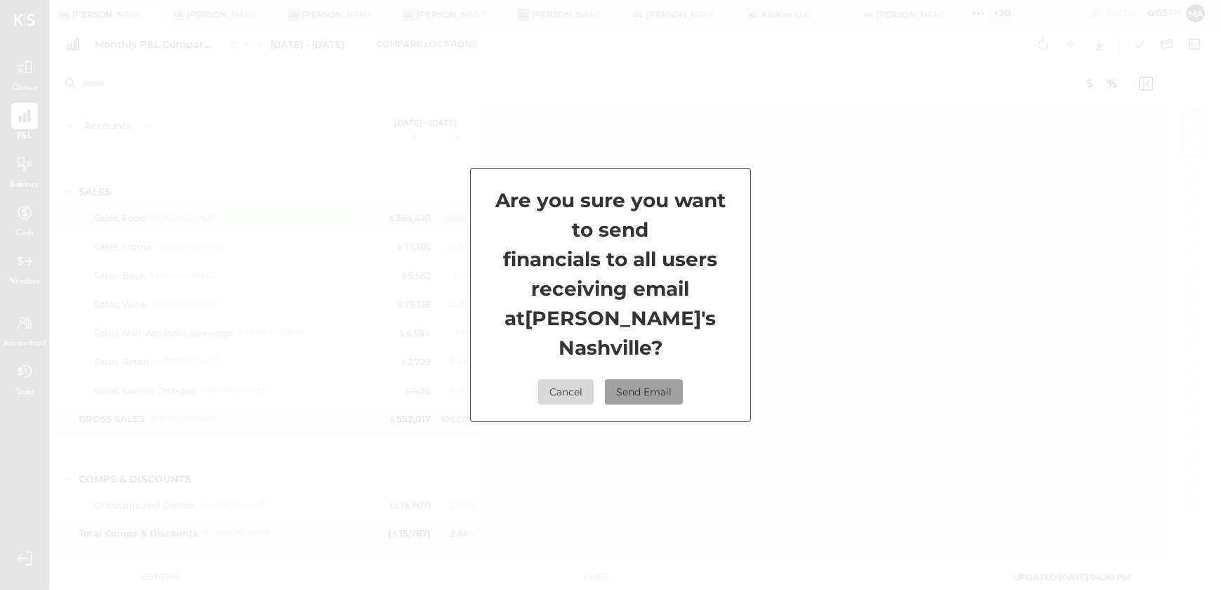
click at [659, 379] on button "Send Email" at bounding box center [644, 391] width 78 height 25
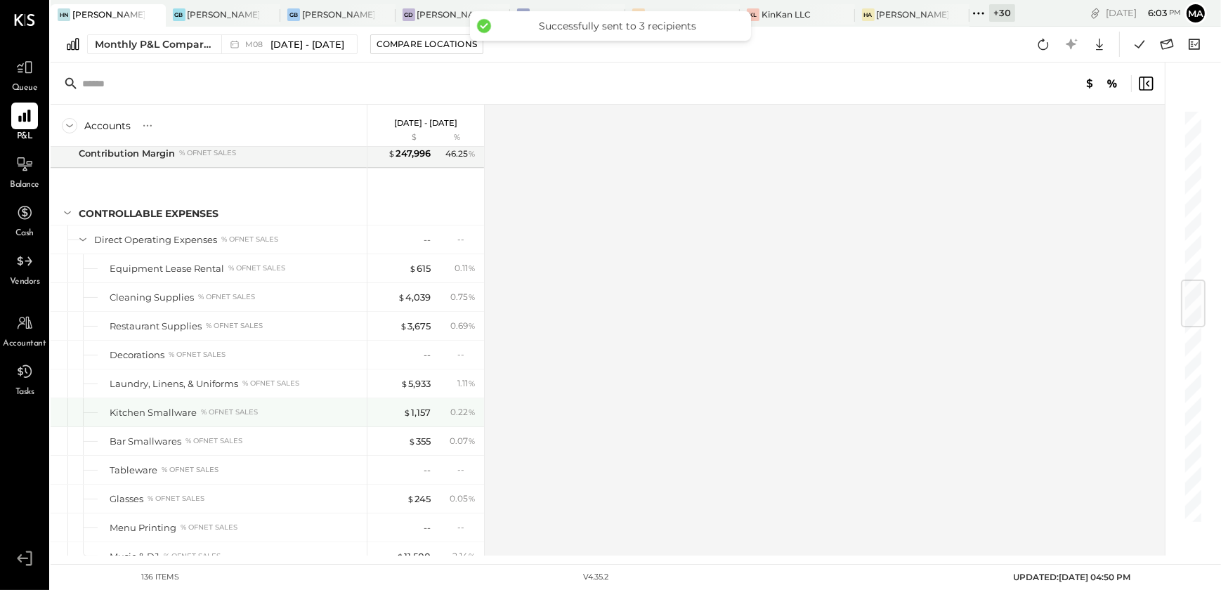
scroll to position [1445, 0]
